Goal: Information Seeking & Learning: Learn about a topic

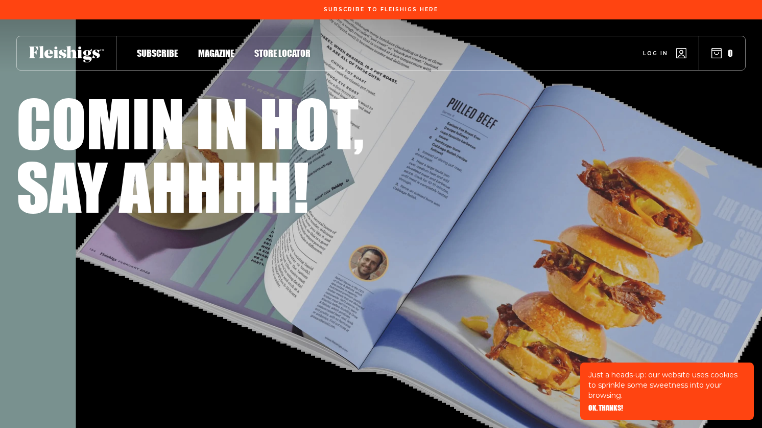
click at [341, 228] on div "One of its kind for all the four kinds. Fleishigs is a non-traditional magazine…" at bounding box center [381, 239] width 730 height 43
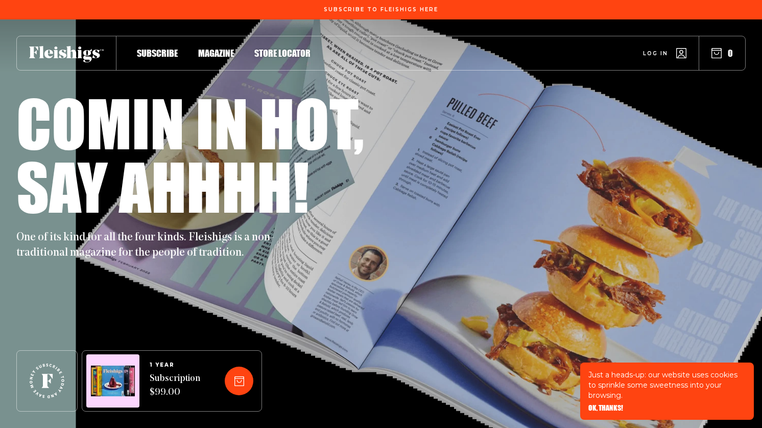
click at [687, 385] on p "Just a heads-up: our website uses cookies to sprinkle some sweetness into your …" at bounding box center [667, 384] width 157 height 31
click at [276, 48] on span "Store locator" at bounding box center [282, 42] width 56 height 11
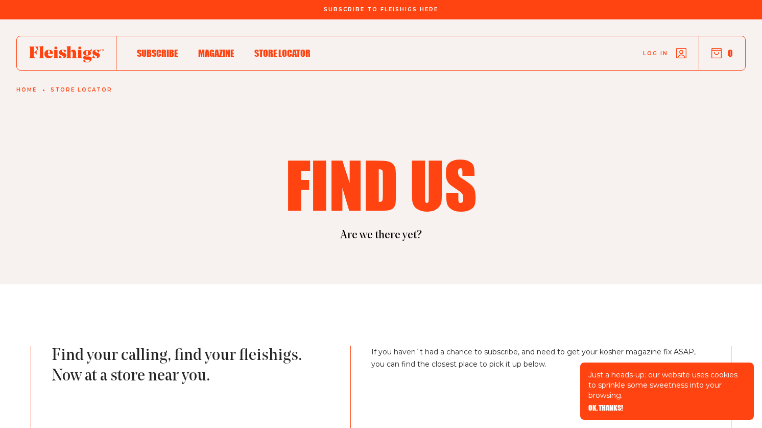
click at [224, 48] on span "Magazine" at bounding box center [216, 42] width 36 height 11
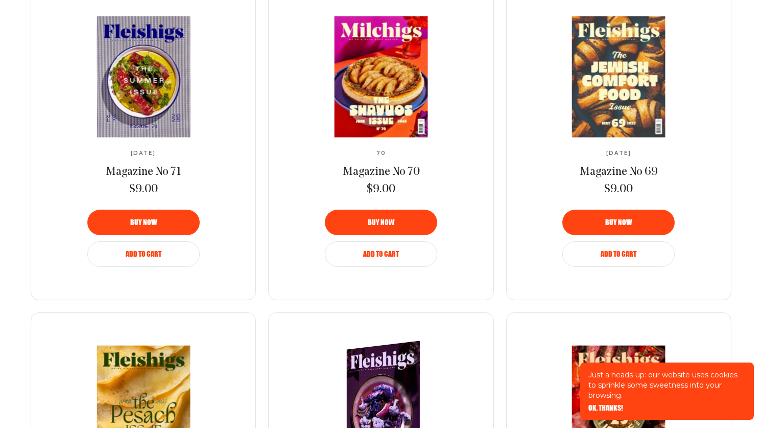
scroll to position [562, 0]
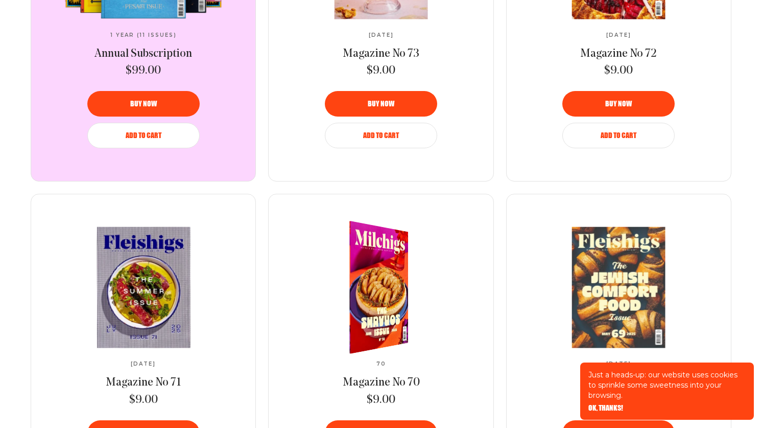
click at [352, 249] on img at bounding box center [373, 287] width 108 height 145
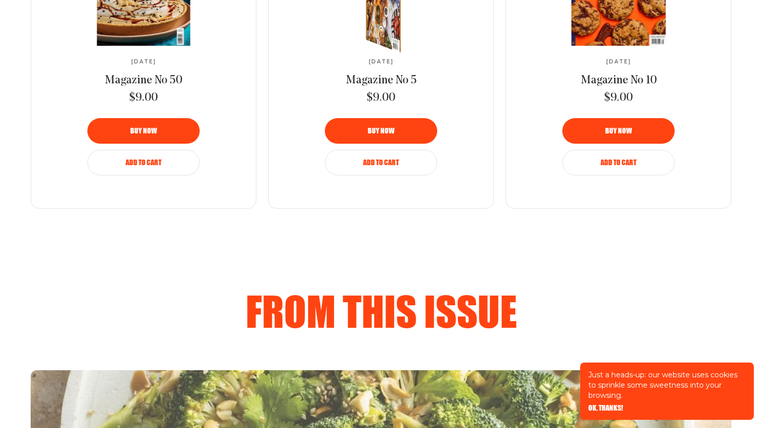
scroll to position [840, 0]
